Goal: Use online tool/utility: Use online tool/utility

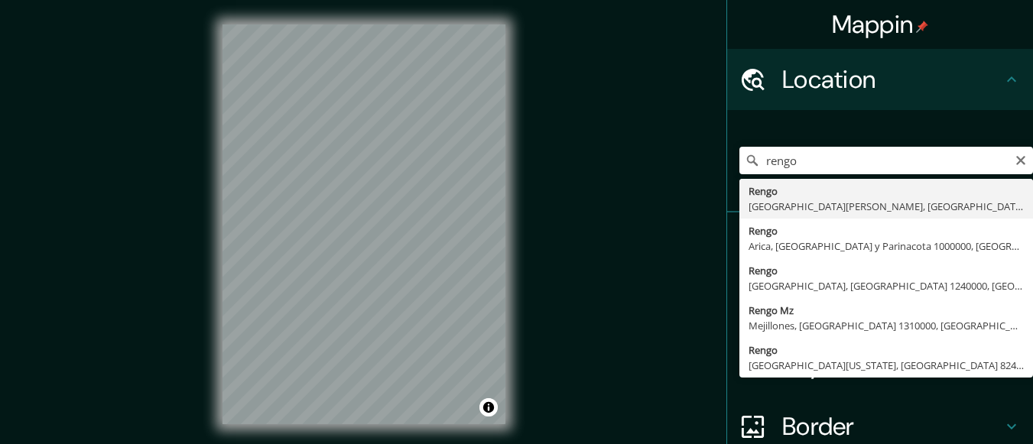
type input "Rengo, [GEOGRAPHIC_DATA][PERSON_NAME], [GEOGRAPHIC_DATA]"
click at [825, 195] on div "Rengo, [GEOGRAPHIC_DATA][PERSON_NAME], [GEOGRAPHIC_DATA] Rengo [GEOGRAPHIC_DATA…" at bounding box center [886, 160] width 294 height 76
click at [843, 203] on div "Rengo, [GEOGRAPHIC_DATA][PERSON_NAME], [GEOGRAPHIC_DATA] Rengo [GEOGRAPHIC_DATA…" at bounding box center [880, 161] width 306 height 102
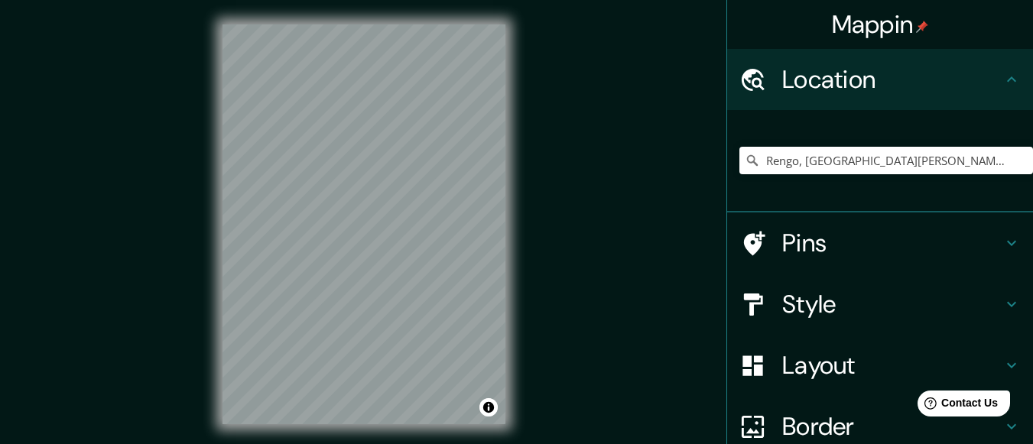
click at [515, 346] on div "© Mapbox © OpenStreetMap Improve this map" at bounding box center [364, 224] width 332 height 449
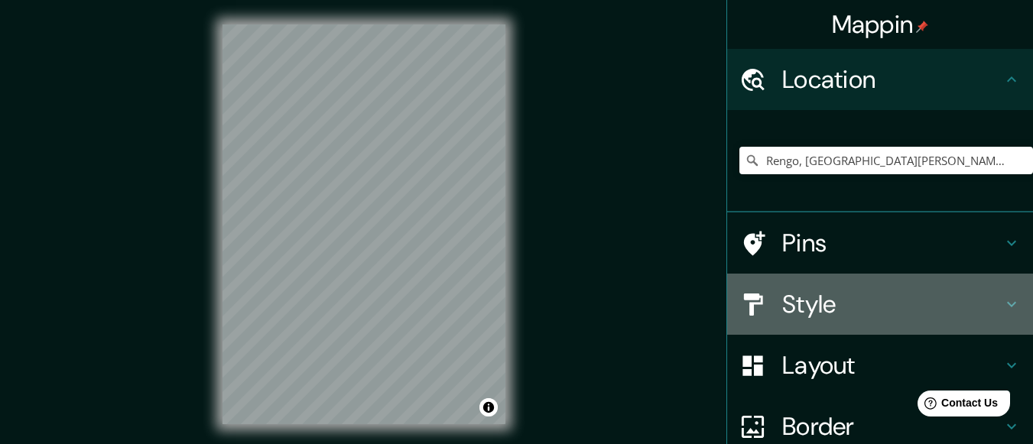
click at [914, 301] on h4 "Style" at bounding box center [892, 304] width 220 height 31
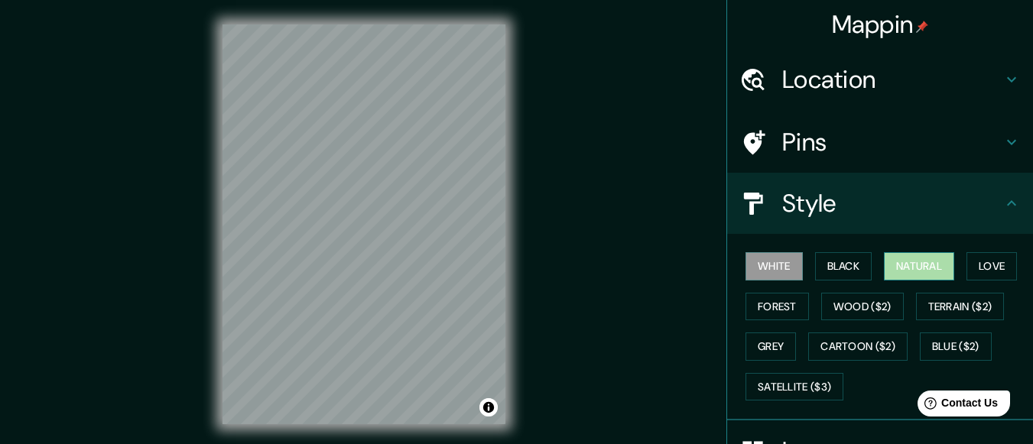
click at [898, 260] on button "Natural" at bounding box center [919, 266] width 70 height 28
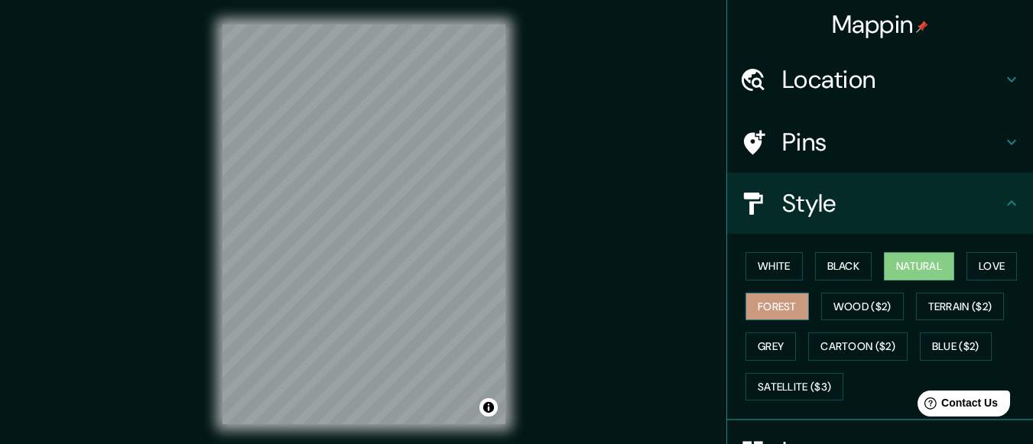
click at [772, 304] on button "Forest" at bounding box center [777, 307] width 63 height 28
click at [775, 346] on button "Grey" at bounding box center [771, 347] width 50 height 28
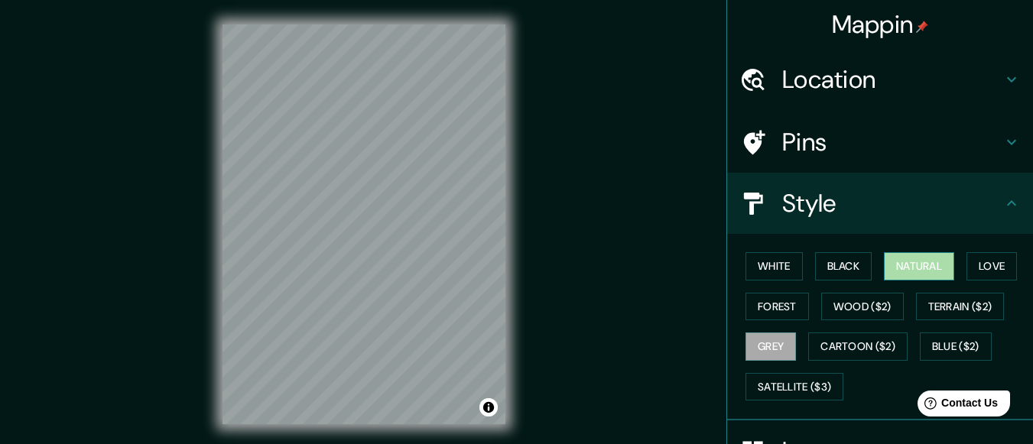
click at [921, 258] on button "Natural" at bounding box center [919, 266] width 70 height 28
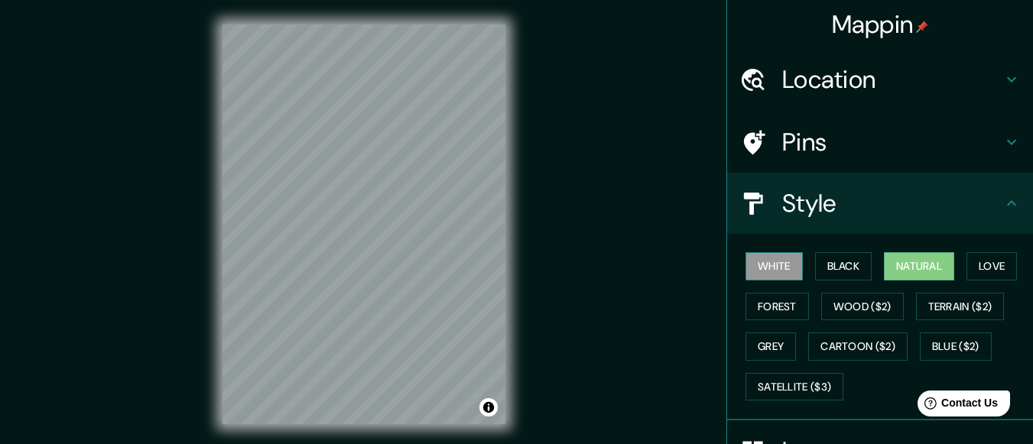
click at [759, 262] on button "White" at bounding box center [774, 266] width 57 height 28
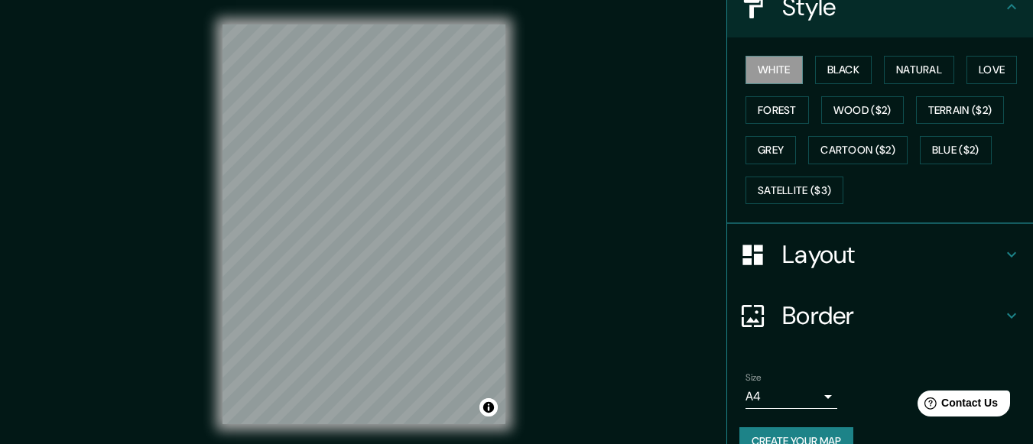
scroll to position [196, 0]
click at [1002, 259] on icon at bounding box center [1011, 255] width 18 height 18
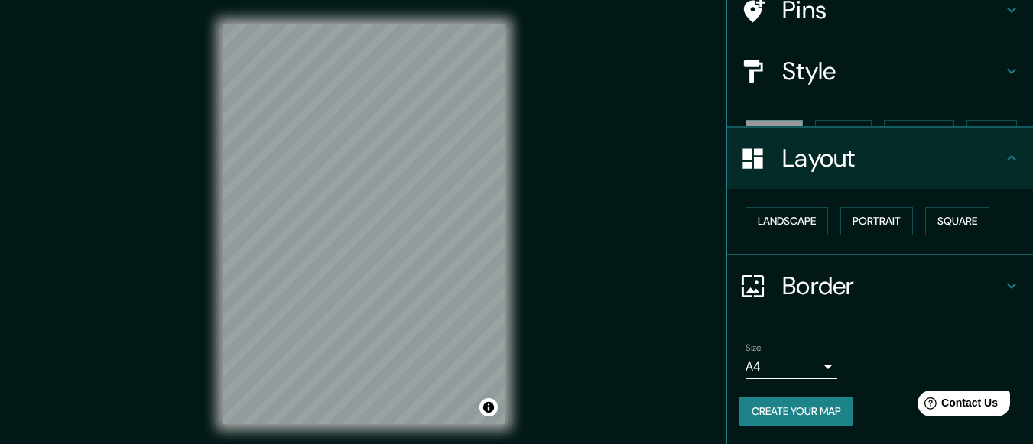
scroll to position [106, 0]
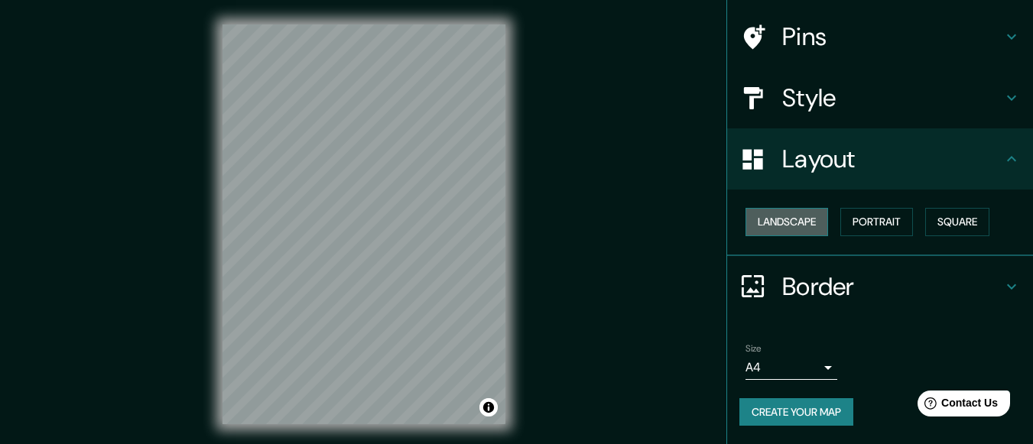
click at [798, 224] on button "Landscape" at bounding box center [787, 222] width 83 height 28
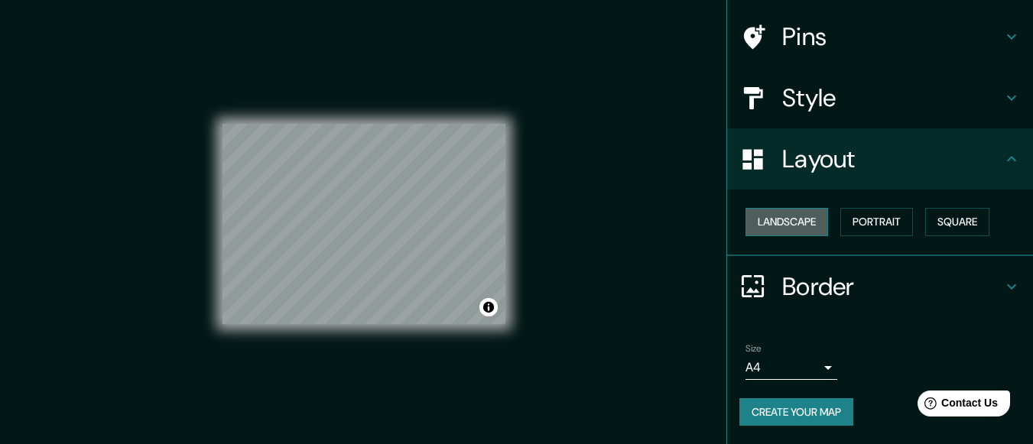
click at [798, 224] on button "Landscape" at bounding box center [787, 222] width 83 height 28
click at [846, 218] on button "Portrait" at bounding box center [876, 222] width 73 height 28
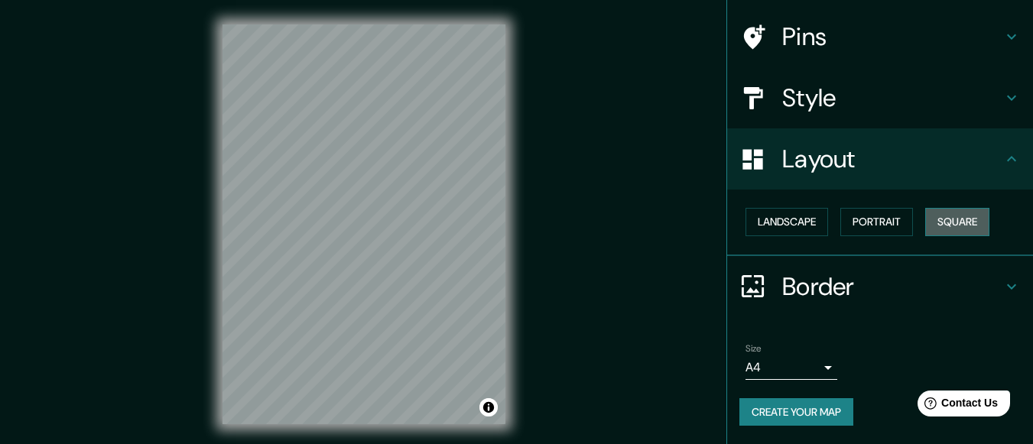
click at [925, 218] on button "Square" at bounding box center [957, 222] width 64 height 28
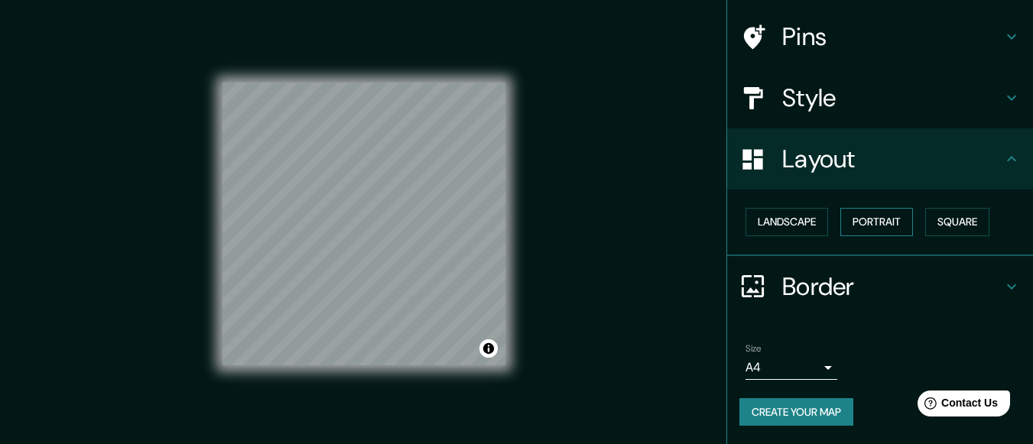
click at [856, 218] on button "Portrait" at bounding box center [876, 222] width 73 height 28
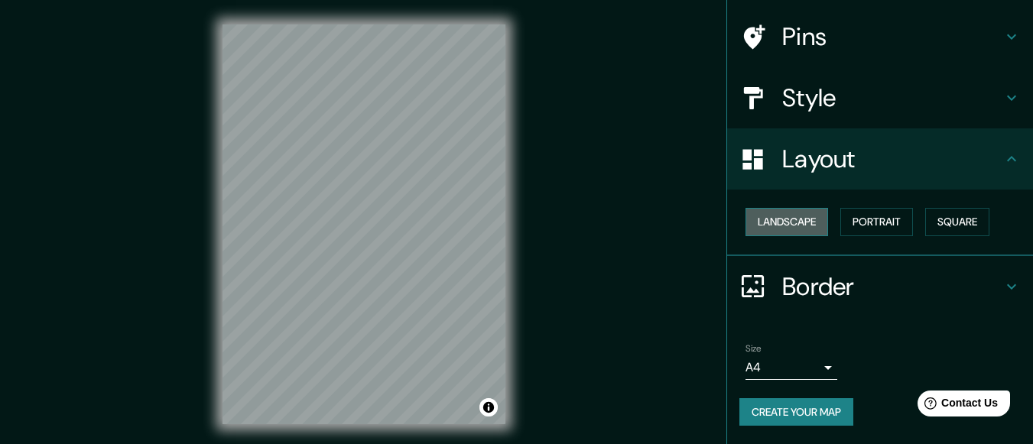
click at [798, 224] on button "Landscape" at bounding box center [787, 222] width 83 height 28
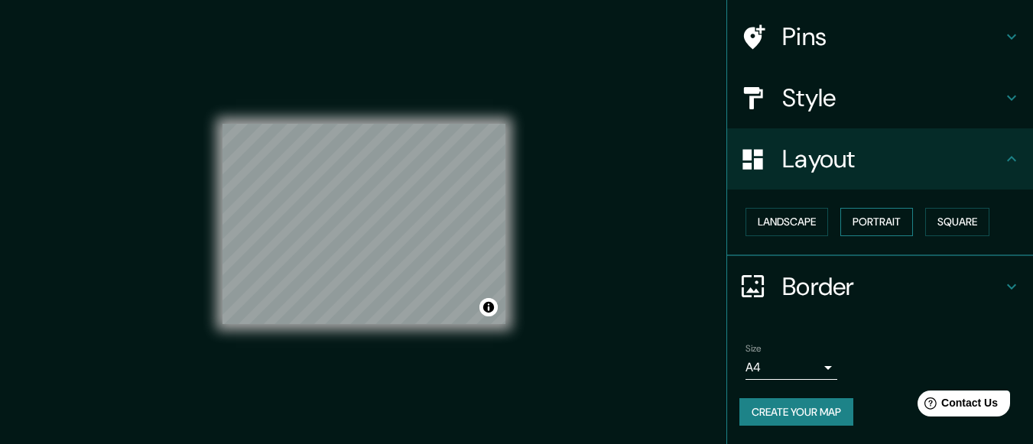
click at [850, 220] on button "Portrait" at bounding box center [876, 222] width 73 height 28
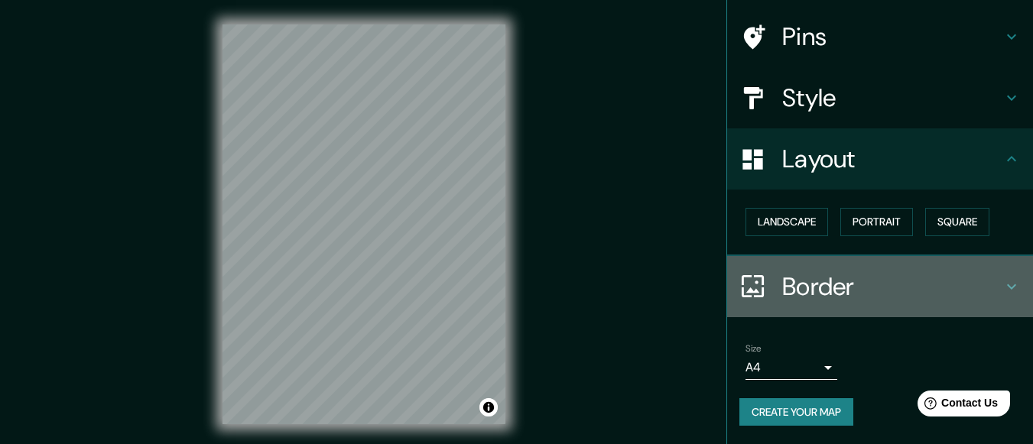
click at [1002, 284] on icon at bounding box center [1011, 287] width 18 height 18
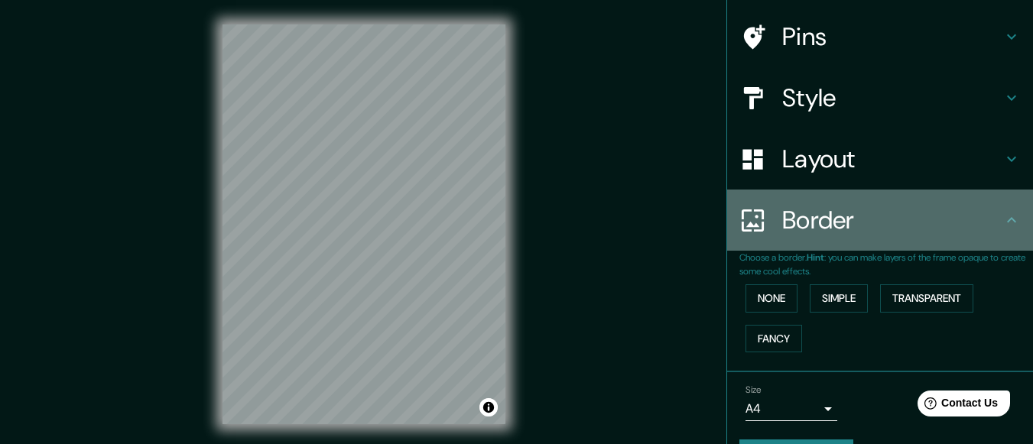
click at [989, 222] on h4 "Border" at bounding box center [892, 220] width 220 height 31
click at [1006, 215] on icon at bounding box center [1011, 220] width 18 height 18
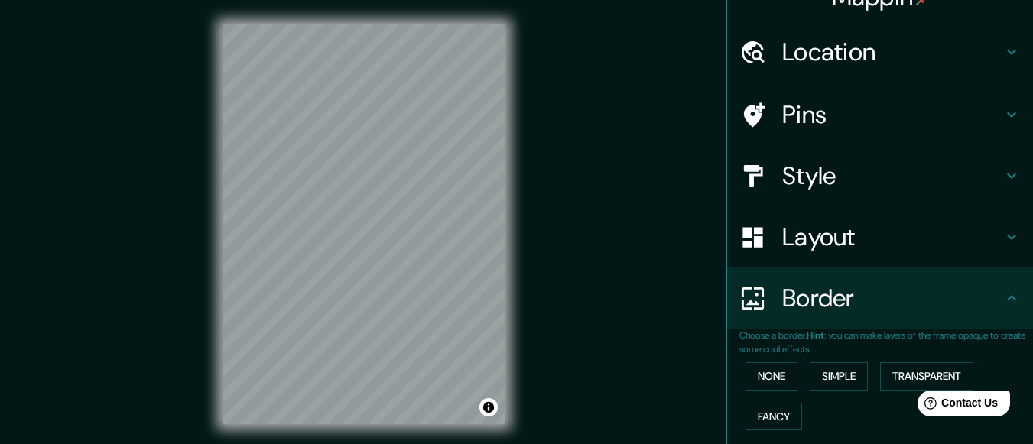
scroll to position [29, 0]
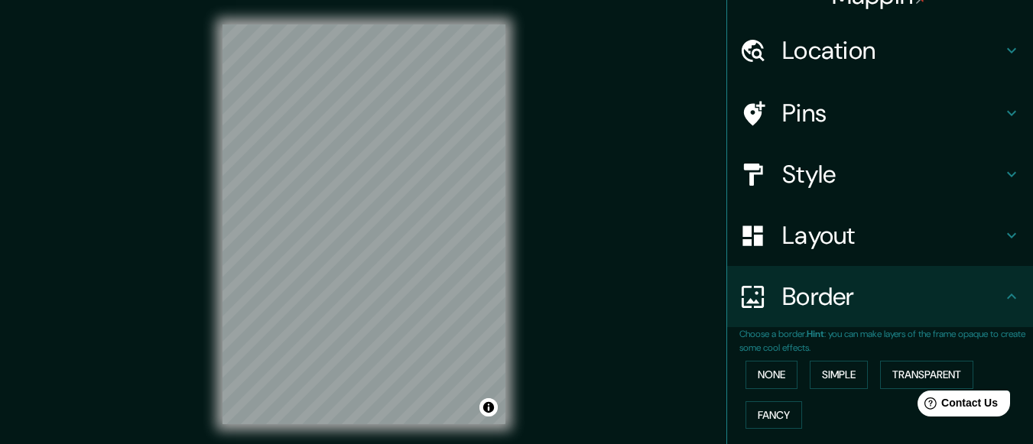
click at [335, 443] on html "Mappin Location [GEOGRAPHIC_DATA], [GEOGRAPHIC_DATA][PERSON_NAME], [GEOGRAPHIC_…" at bounding box center [516, 222] width 1033 height 444
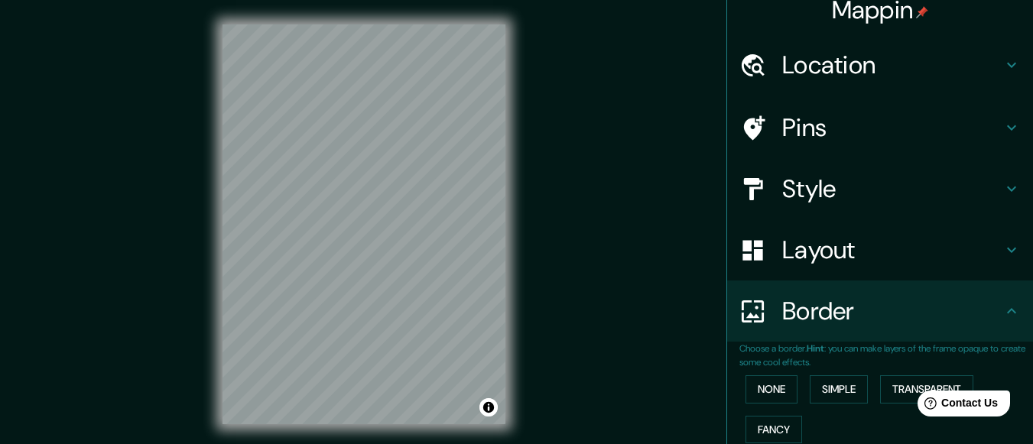
scroll to position [0, 0]
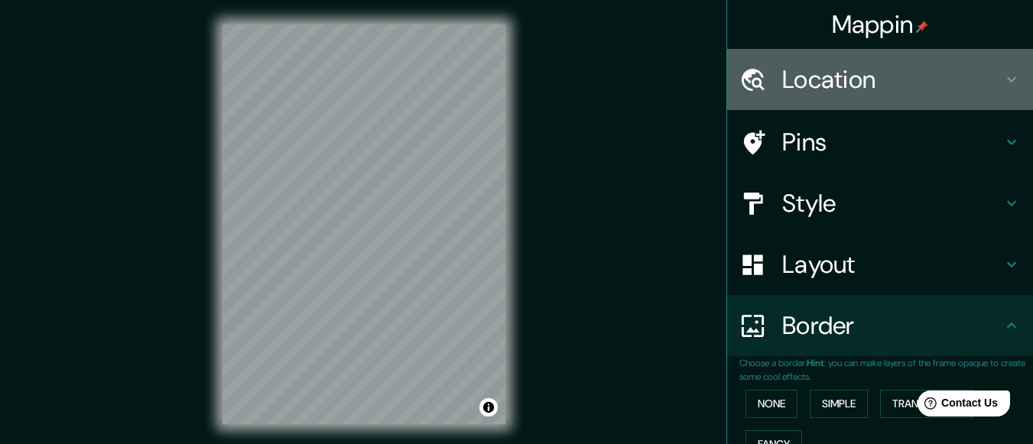
click at [931, 73] on h4 "Location" at bounding box center [892, 79] width 220 height 31
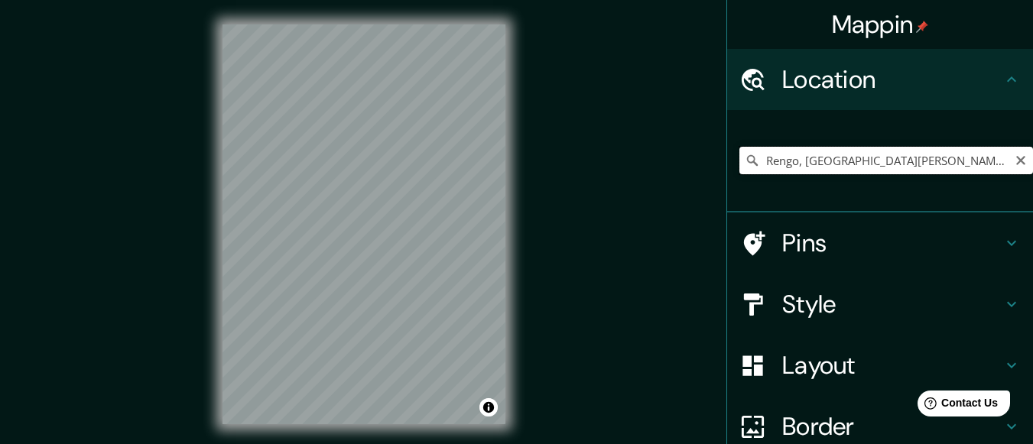
click at [963, 160] on input "Rengo, [GEOGRAPHIC_DATA][PERSON_NAME], [GEOGRAPHIC_DATA]" at bounding box center [886, 161] width 294 height 28
click at [1015, 157] on icon "Clear" at bounding box center [1021, 160] width 12 height 12
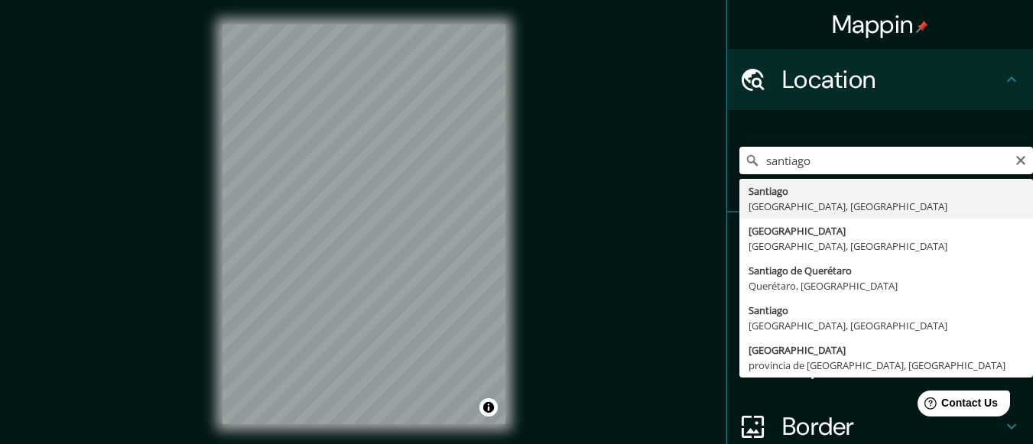
type input "[GEOGRAPHIC_DATA], [GEOGRAPHIC_DATA], [GEOGRAPHIC_DATA]"
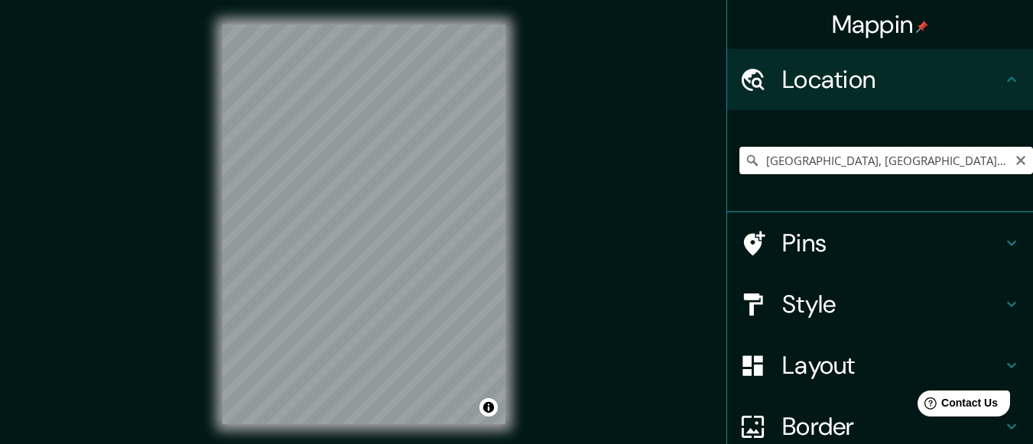
click at [924, 162] on input "[GEOGRAPHIC_DATA], [GEOGRAPHIC_DATA], [GEOGRAPHIC_DATA]" at bounding box center [886, 161] width 294 height 28
click at [1016, 164] on icon "Clear" at bounding box center [1020, 160] width 9 height 9
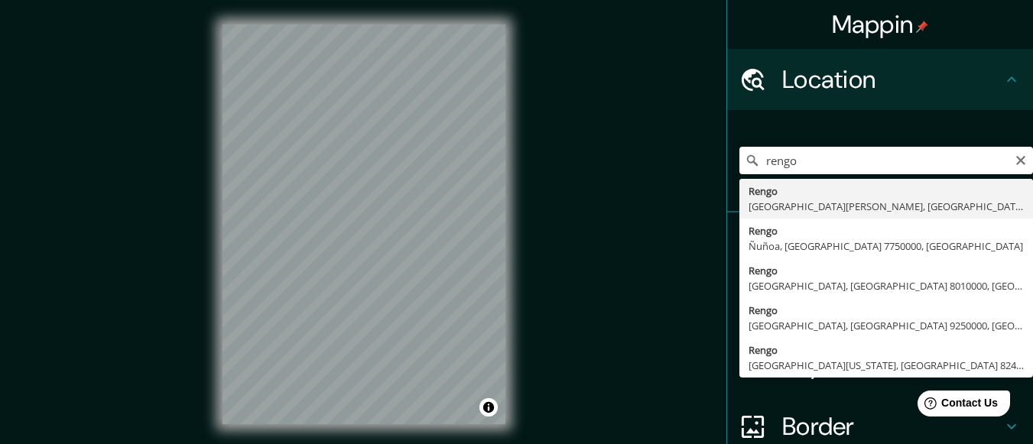
type input "Rengo, [GEOGRAPHIC_DATA][PERSON_NAME], [GEOGRAPHIC_DATA]"
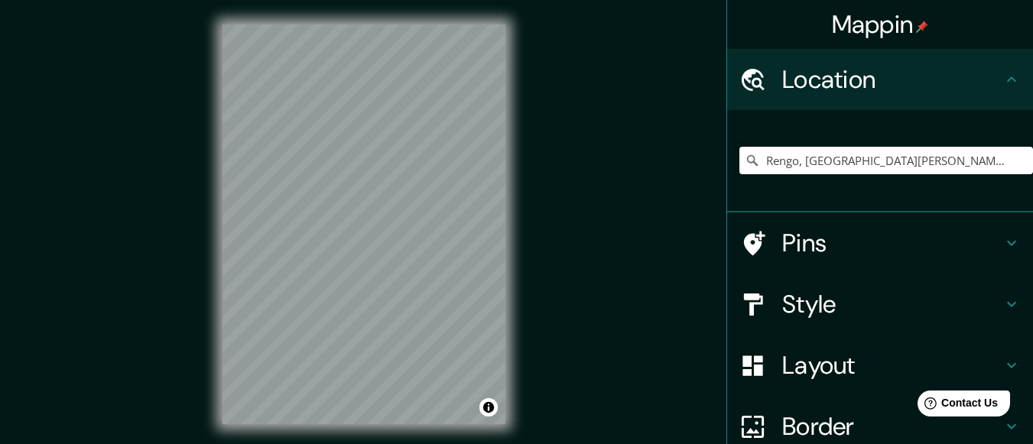
click at [651, 402] on div "Mappin Location [GEOGRAPHIC_DATA], [GEOGRAPHIC_DATA][PERSON_NAME], [GEOGRAPHIC_…" at bounding box center [516, 236] width 1033 height 473
click at [645, 306] on div "Mappin Location [GEOGRAPHIC_DATA], [GEOGRAPHIC_DATA][PERSON_NAME], [GEOGRAPHIC_…" at bounding box center [516, 236] width 1033 height 473
